Goal: Obtain resource: Download file/media

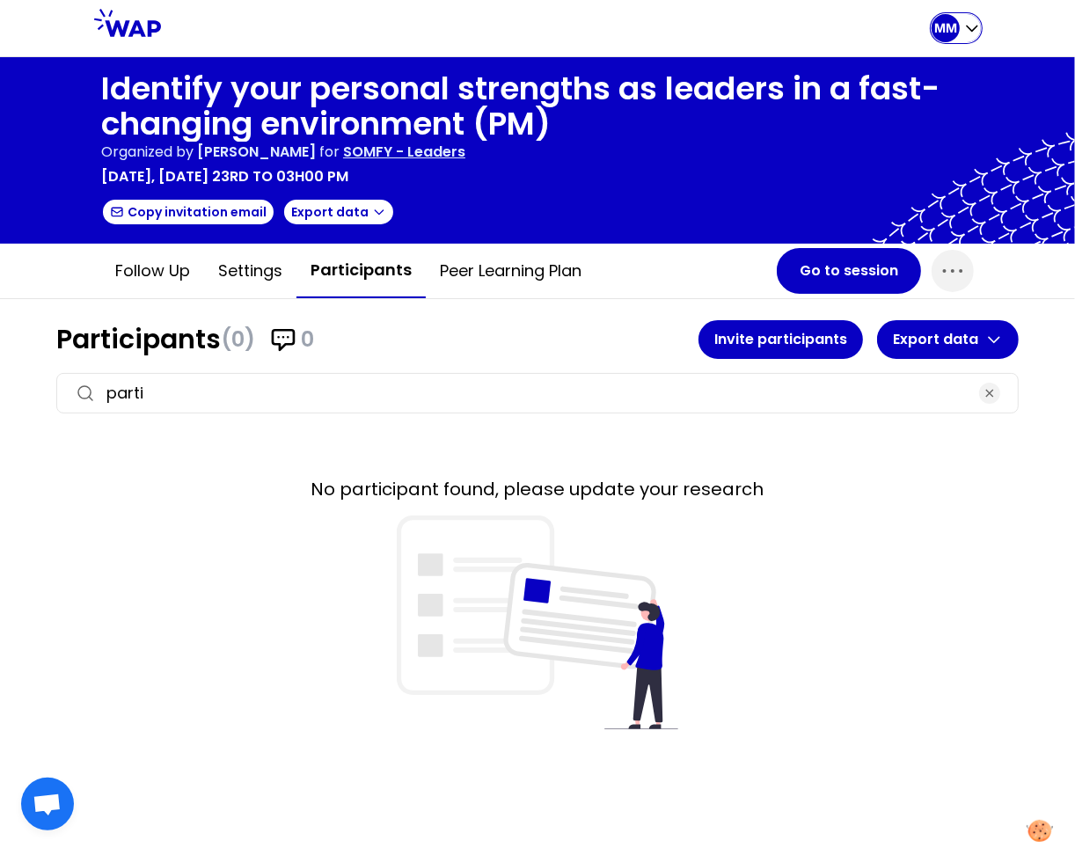
click at [943, 27] on p "MM" at bounding box center [946, 28] width 23 height 18
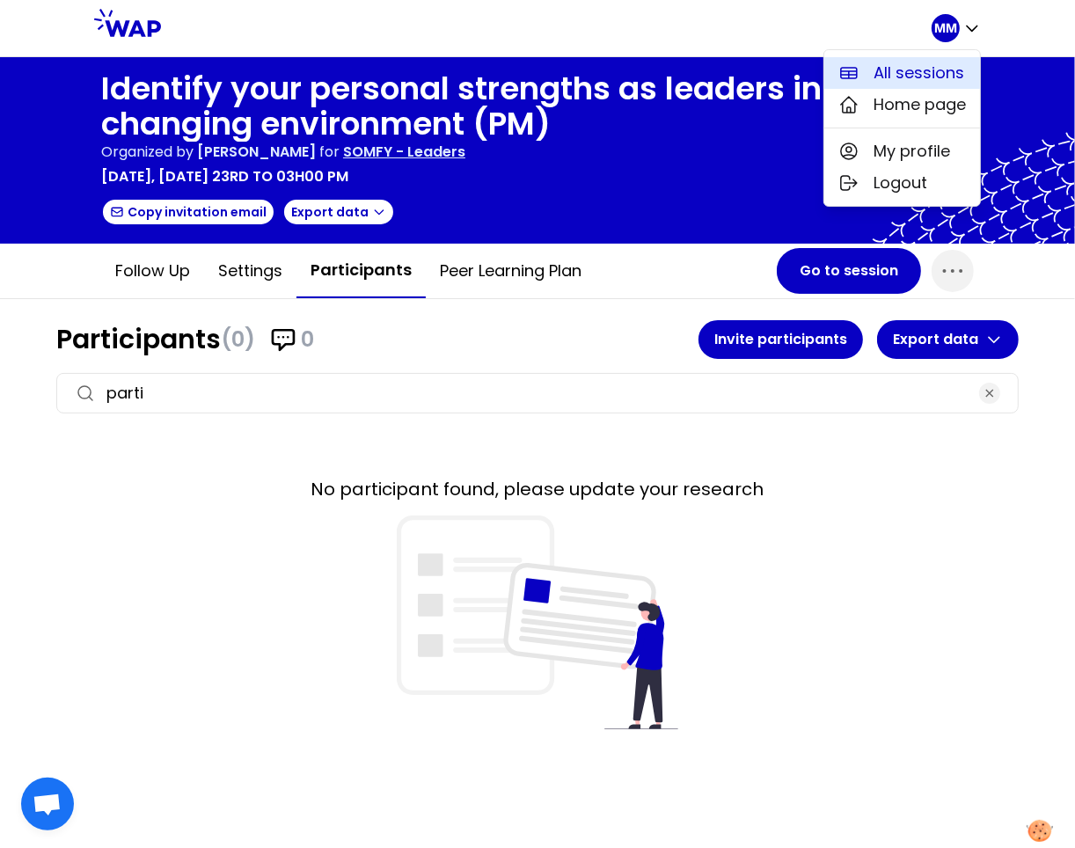
click at [892, 72] on span "All sessions" at bounding box center [919, 73] width 91 height 25
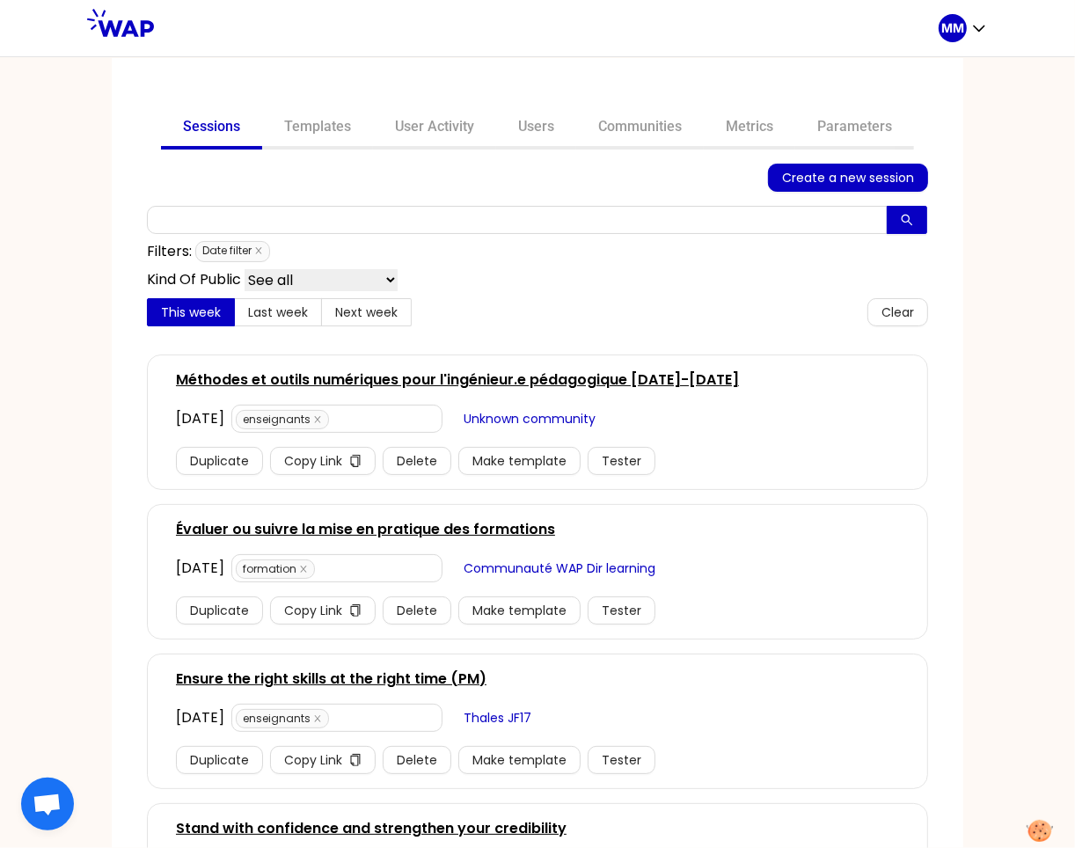
click at [357, 525] on link "Évaluer ou suivre la mise en pratique des formations" at bounding box center [365, 529] width 379 height 21
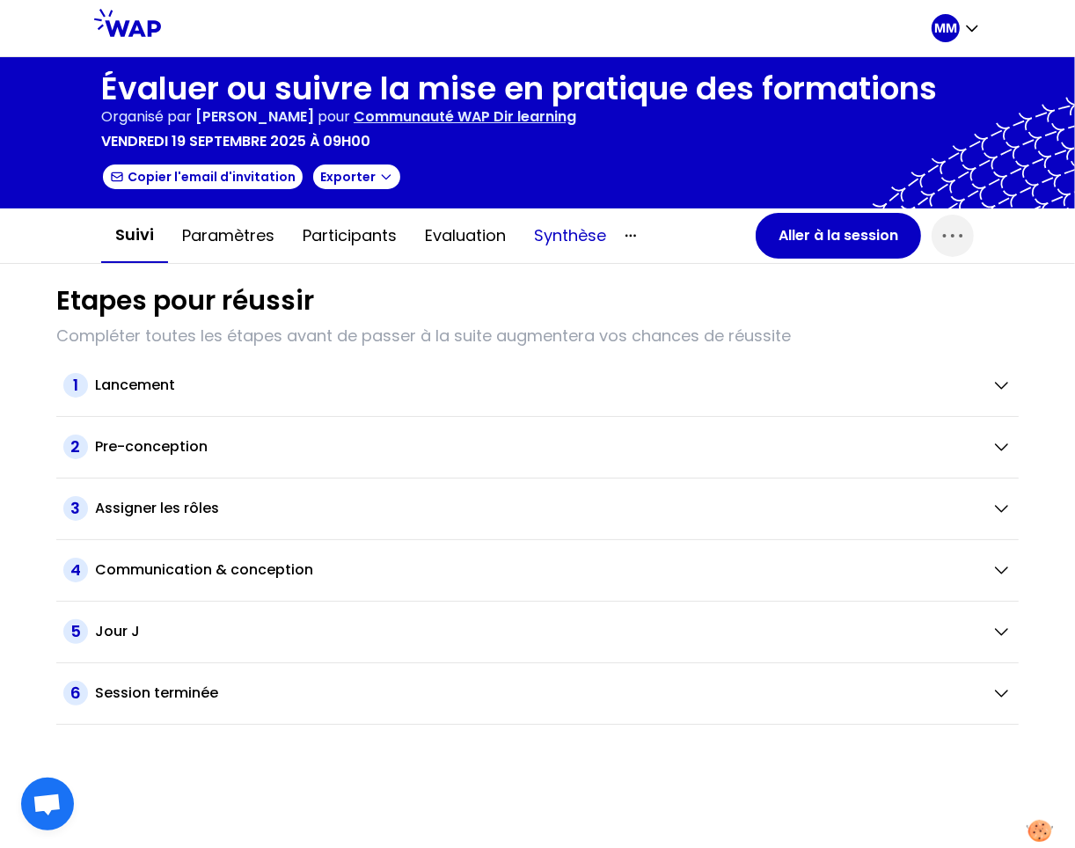
click at [563, 237] on button "Synthèse" at bounding box center [570, 235] width 100 height 53
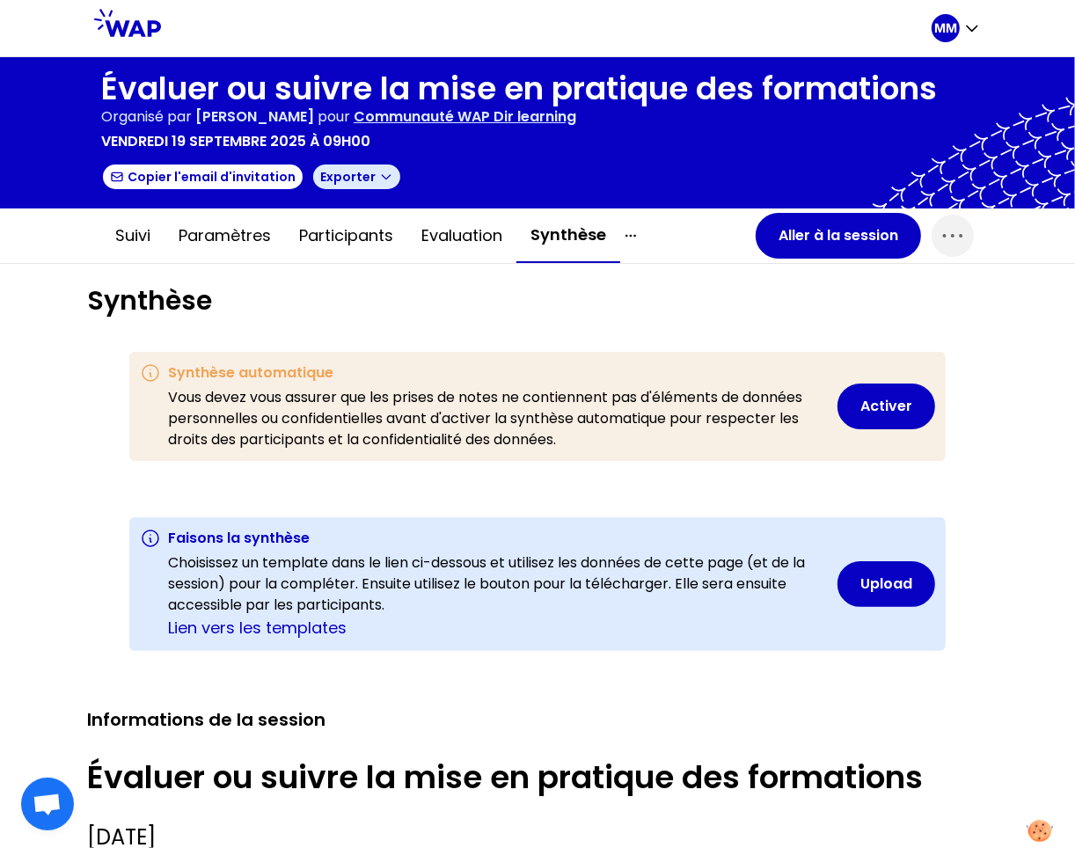
click at [352, 180] on button "Exporter" at bounding box center [357, 177] width 91 height 28
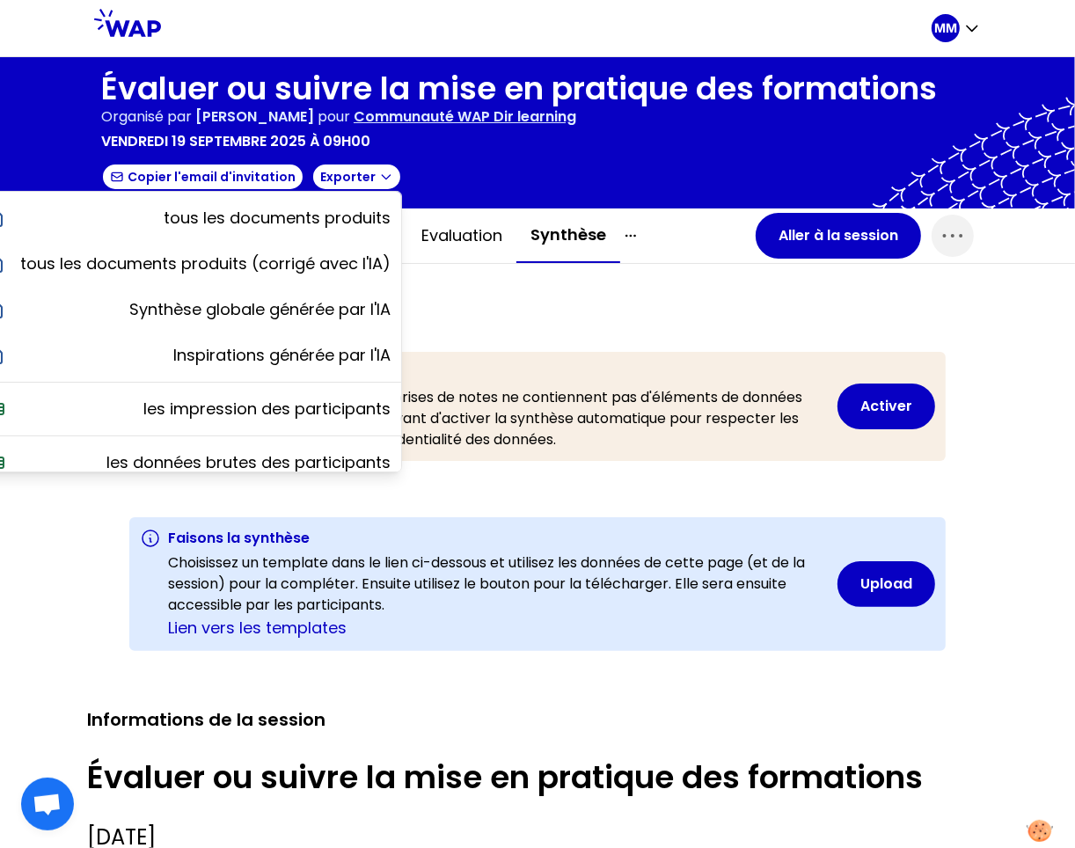
click at [531, 310] on h1 "Synthèse" at bounding box center [537, 301] width 901 height 32
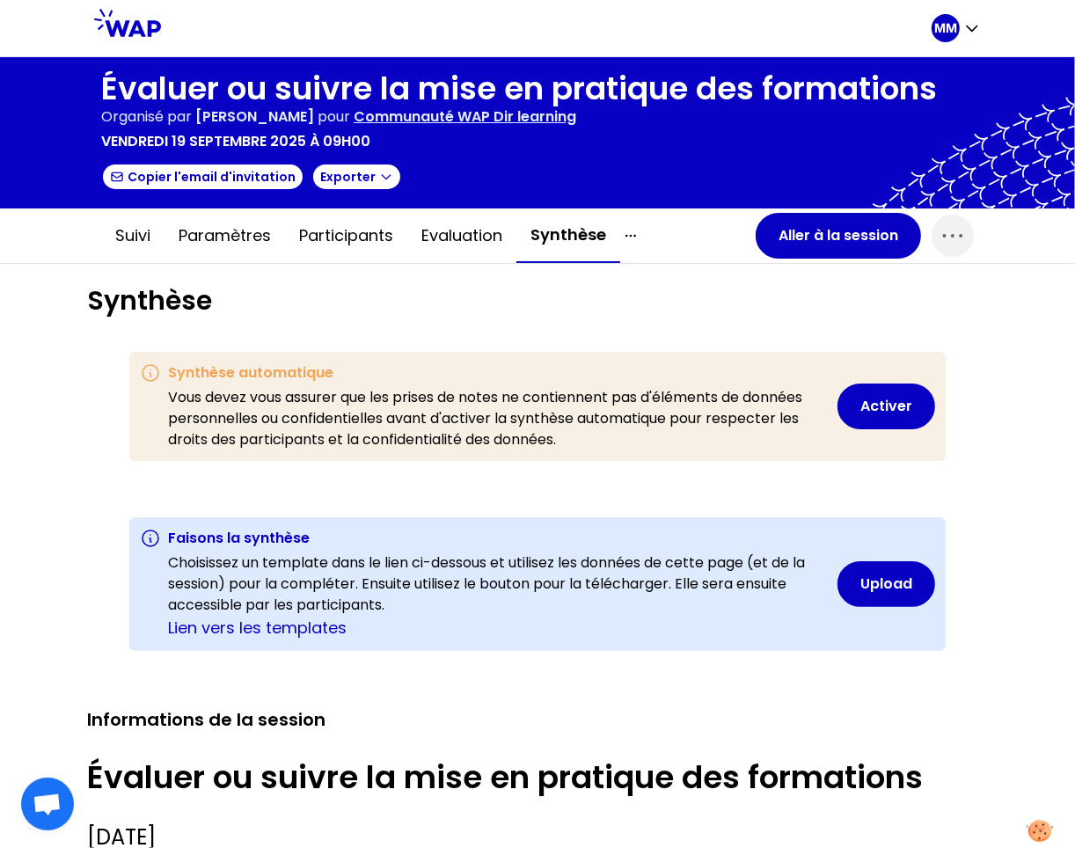
click at [556, 238] on button "Synthèse" at bounding box center [569, 236] width 104 height 55
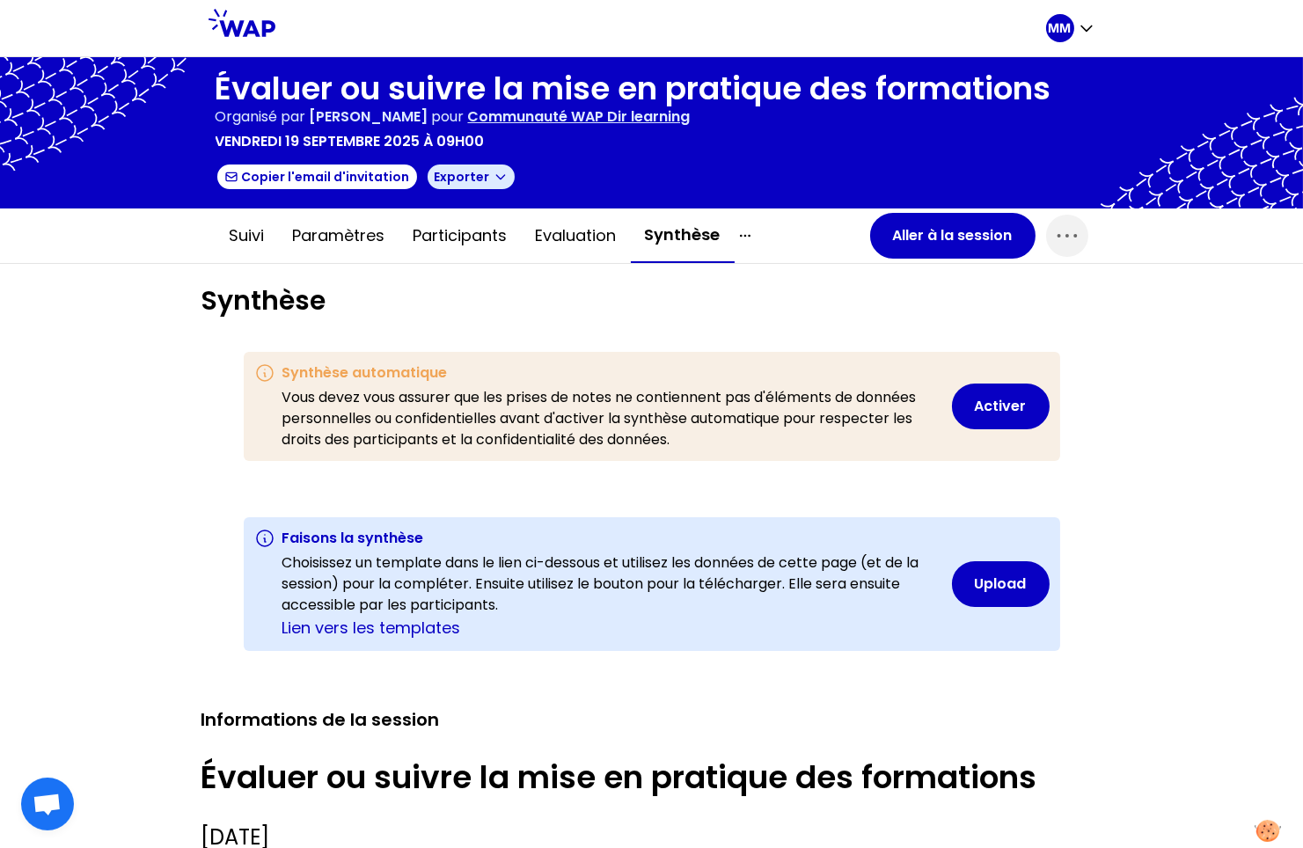
click at [494, 180] on icon "button" at bounding box center [501, 177] width 14 height 14
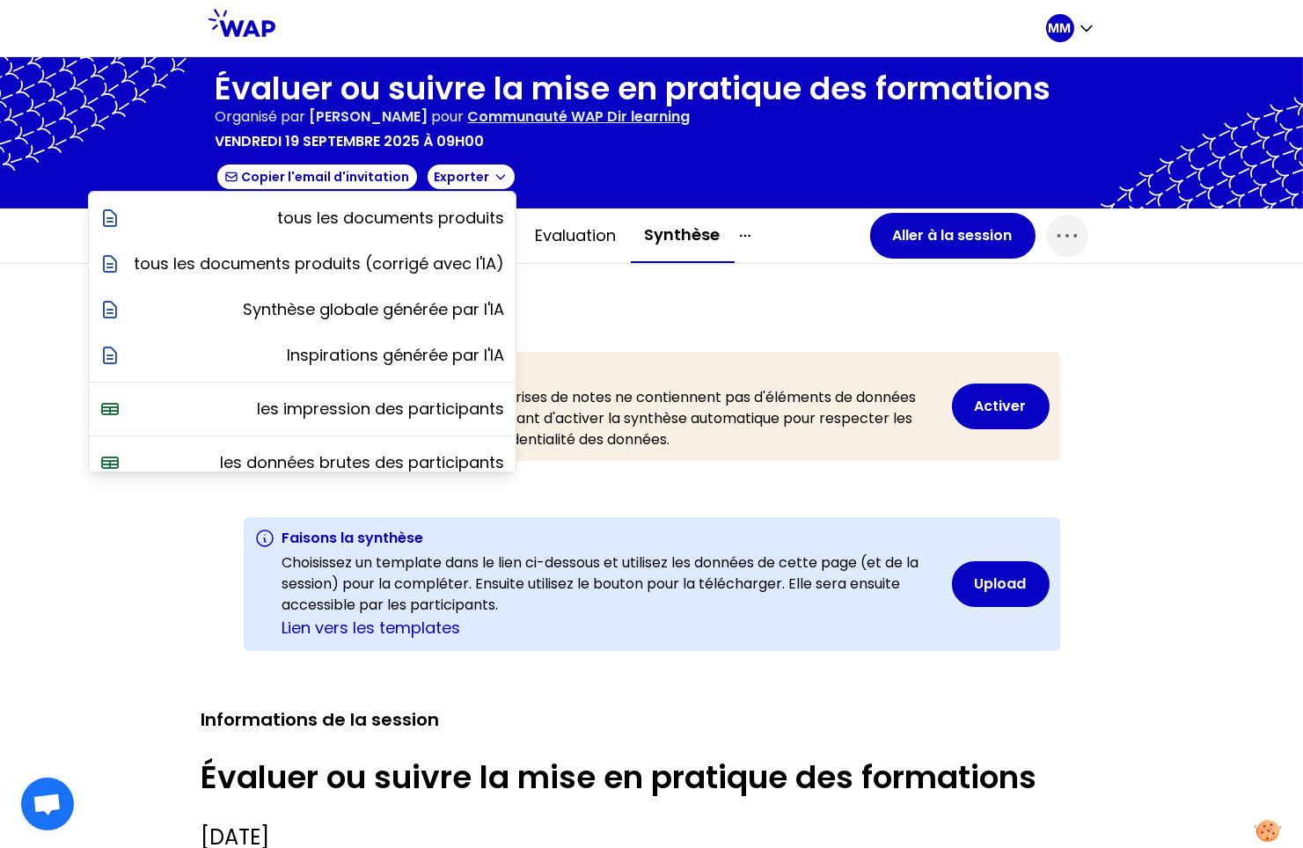
drag, startPoint x: 664, startPoint y: 310, endPoint x: 692, endPoint y: 271, distance: 47.9
click at [664, 310] on h1 "Synthèse" at bounding box center [652, 301] width 901 height 32
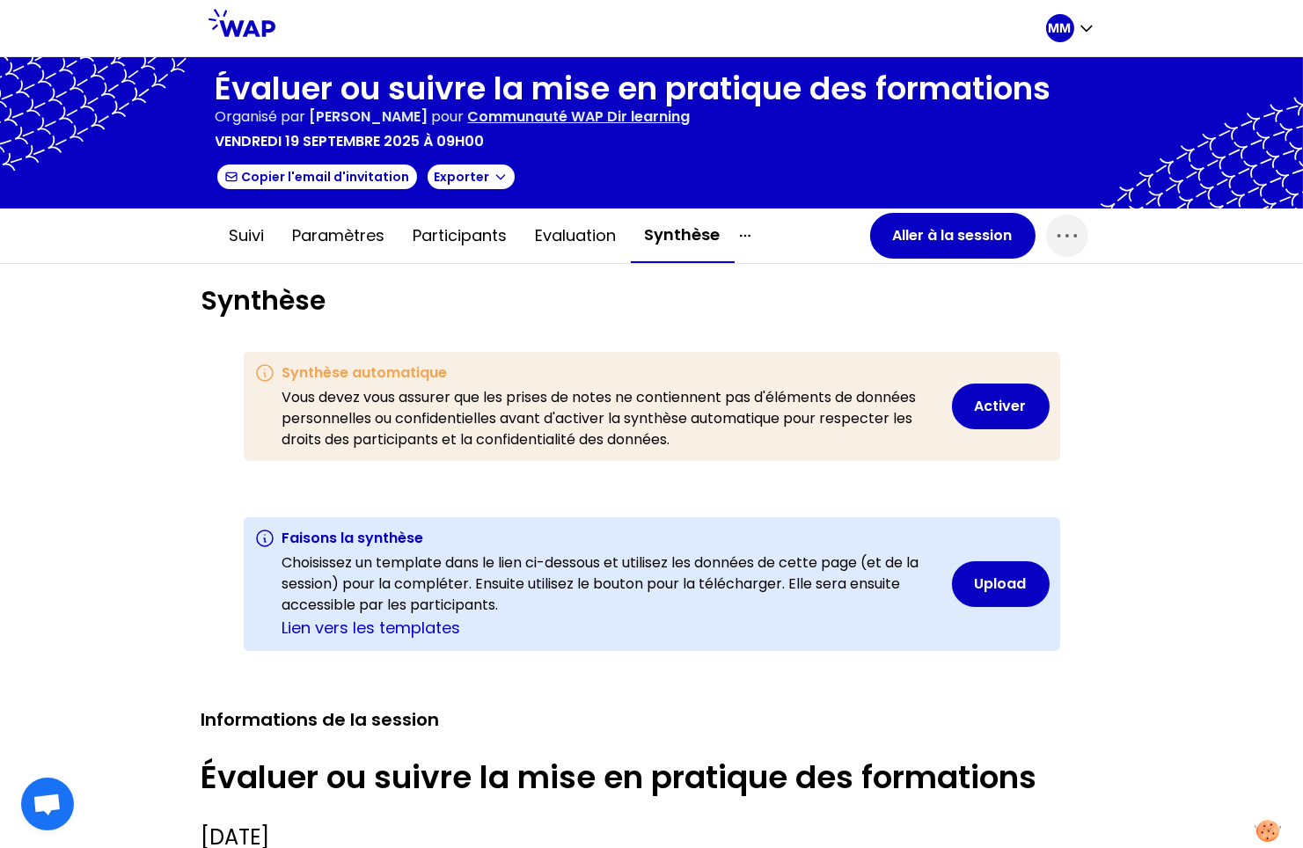
click at [748, 236] on button "button" at bounding box center [794, 235] width 118 height 21
drag, startPoint x: 779, startPoint y: 268, endPoint x: 792, endPoint y: 270, distance: 13.5
click at [780, 268] on div "Tous les contenus" at bounding box center [824, 270] width 177 height 32
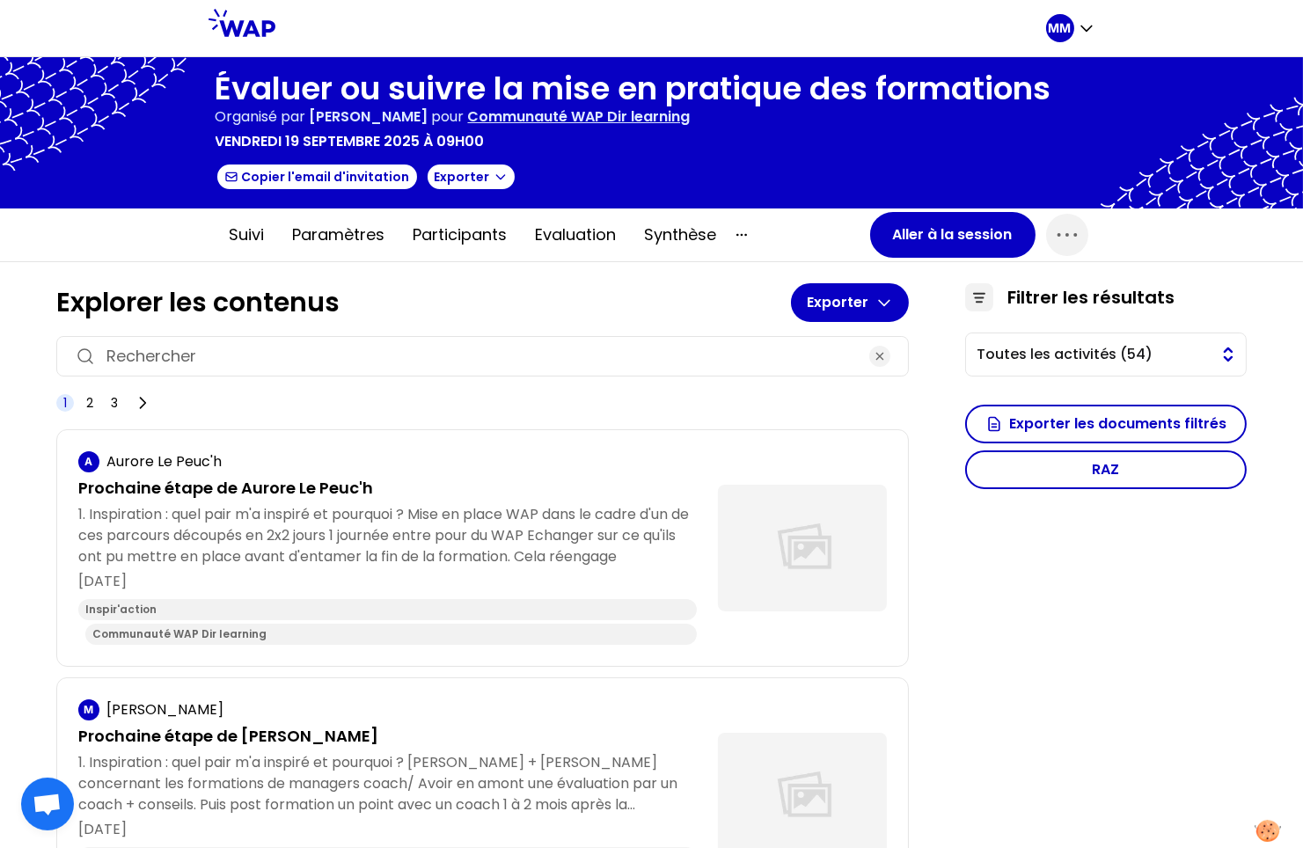
click at [1056, 349] on span "Toutes les activités (54)" at bounding box center [1094, 354] width 234 height 21
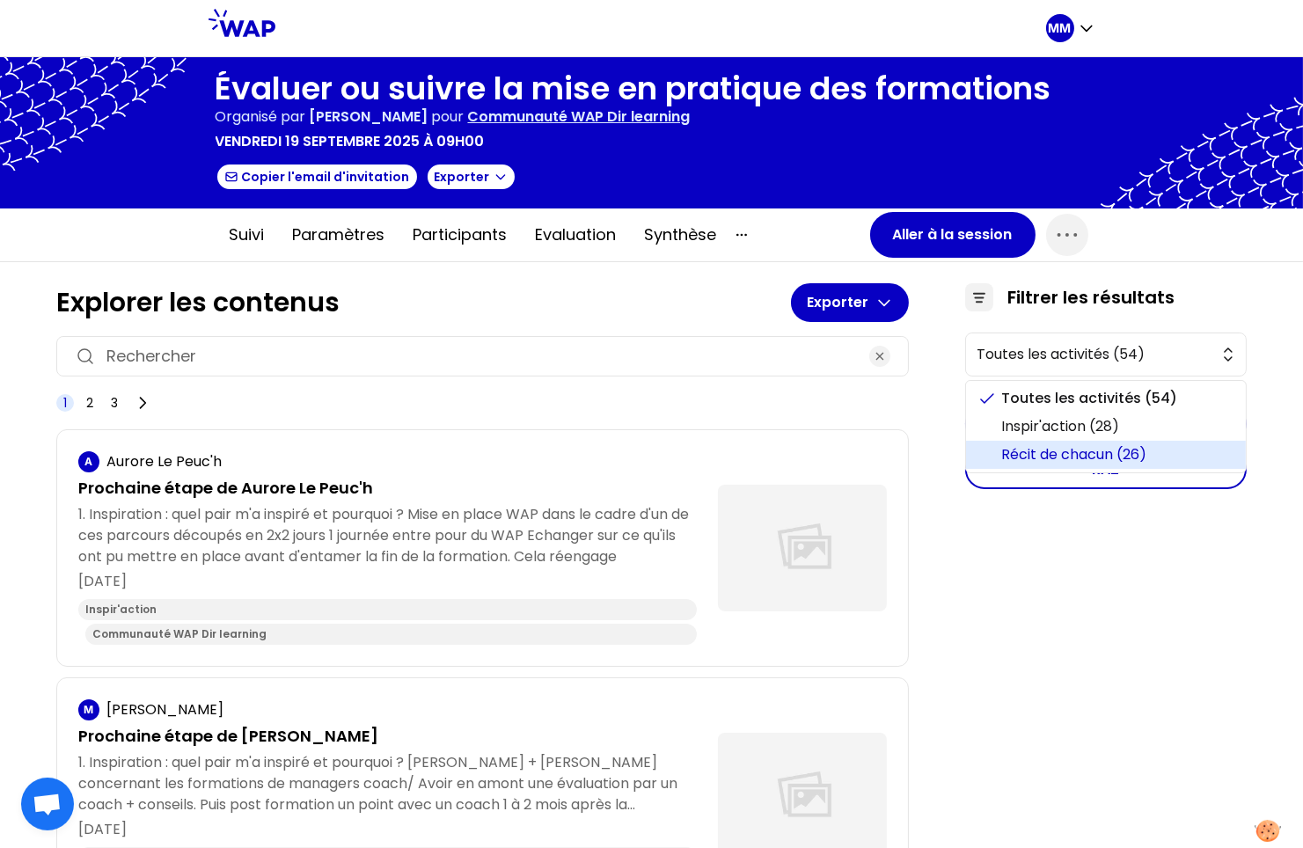
click at [1060, 445] on span "Récit de chacun (26)" at bounding box center [1117, 454] width 231 height 21
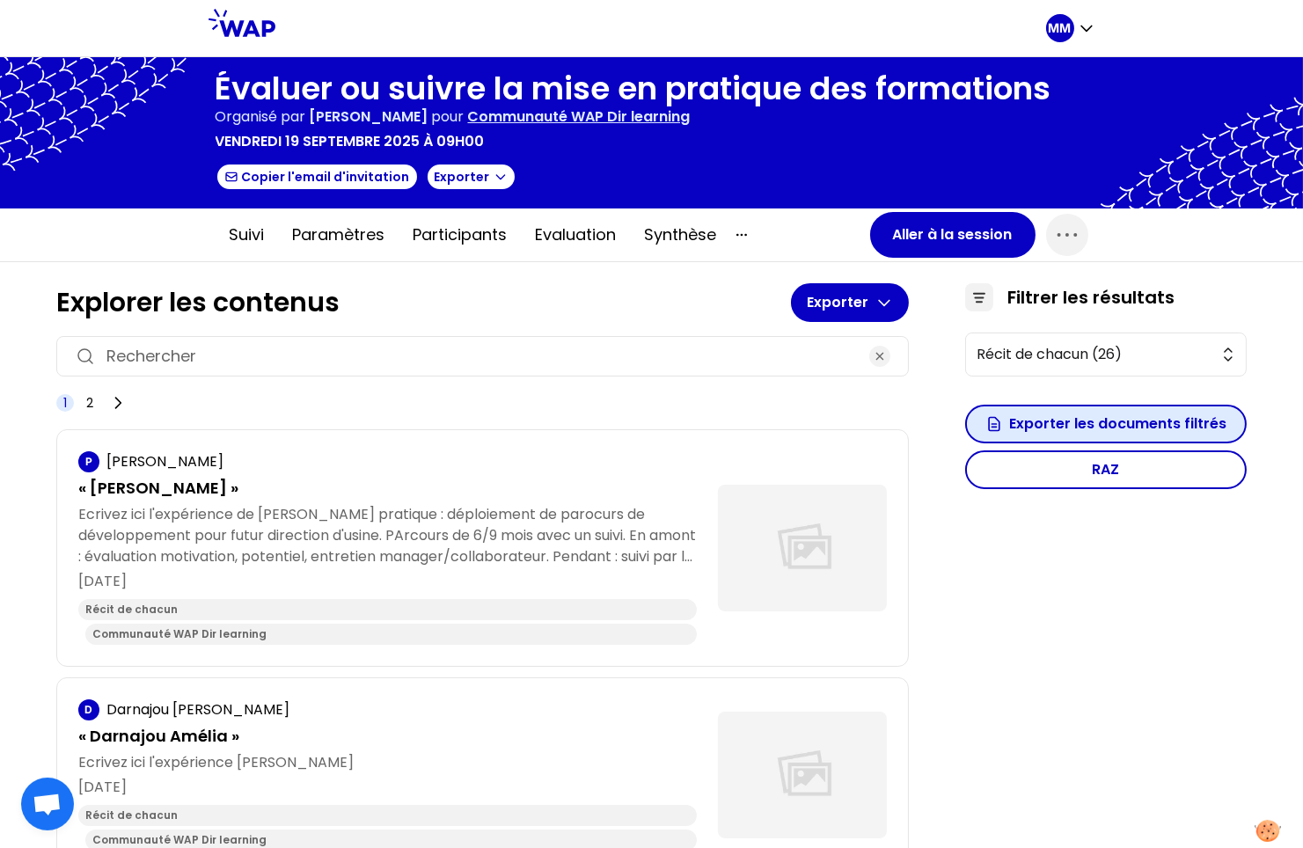
click at [1075, 425] on button "Exporter les documents filtrés" at bounding box center [1106, 424] width 282 height 39
click at [988, 368] on button "Récit de chacun (26)" at bounding box center [1106, 355] width 282 height 44
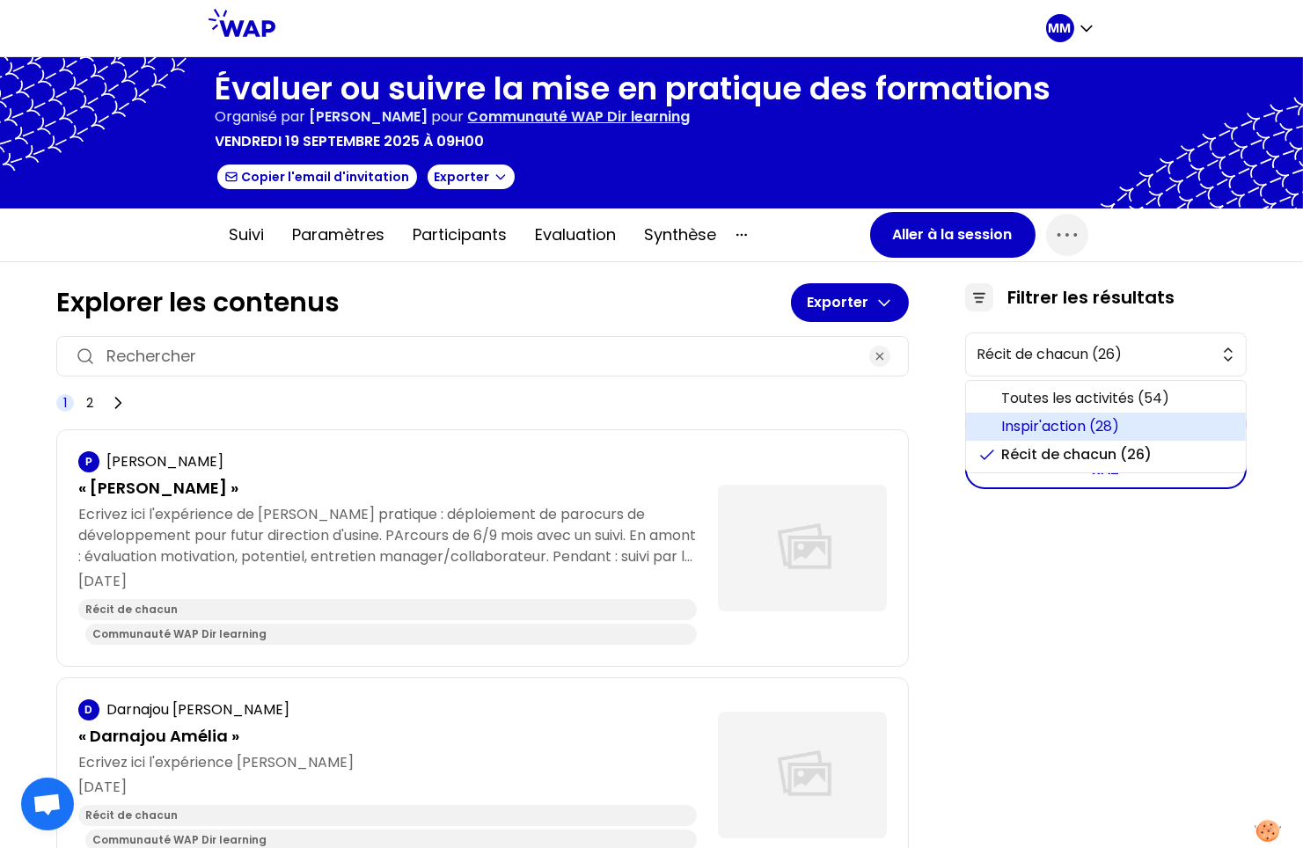
click at [981, 419] on li "Inspir'action (28)" at bounding box center [1106, 427] width 280 height 28
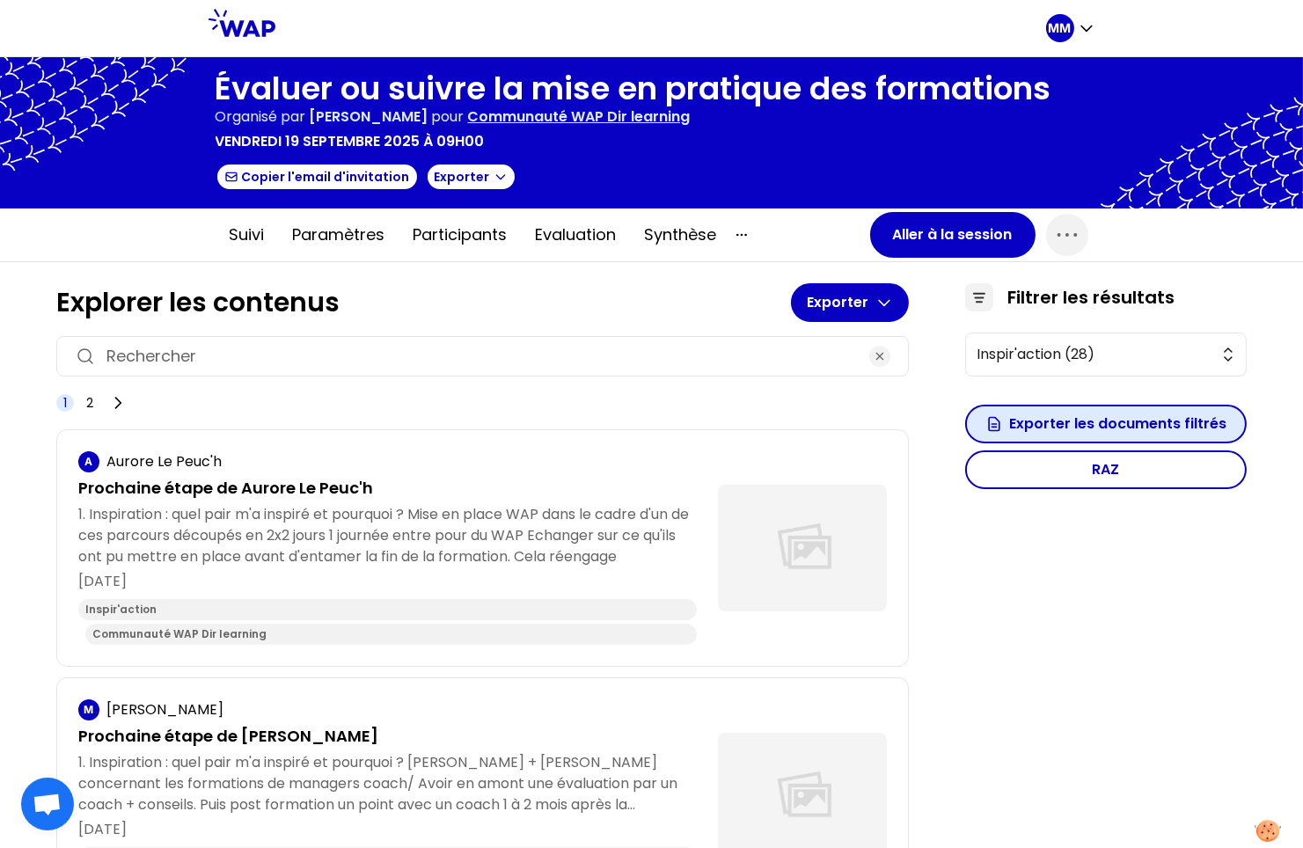
click at [1003, 426] on button "Exporter les documents filtrés" at bounding box center [1106, 424] width 282 height 39
